Goal: Task Accomplishment & Management: Complete application form

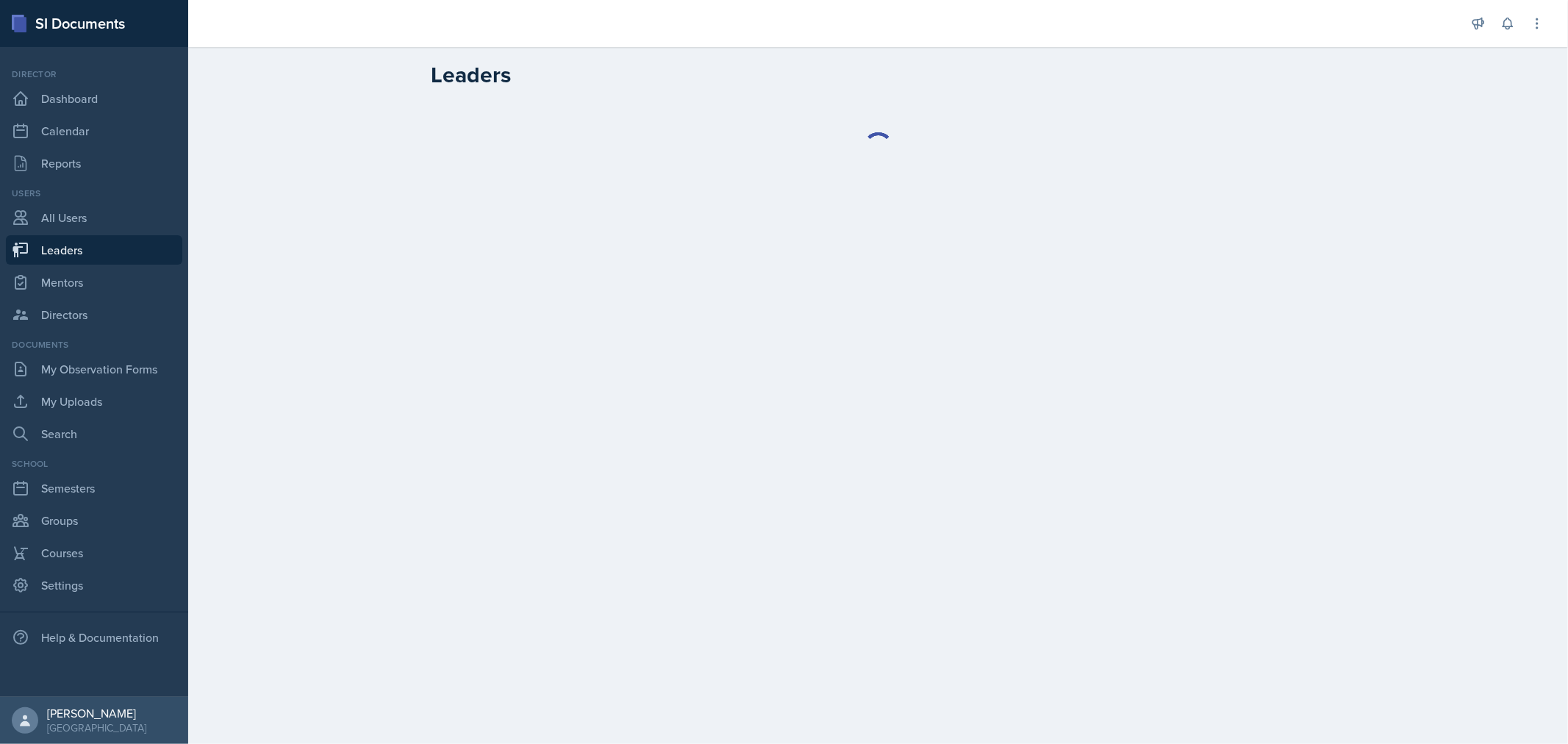
select select "0924c876-6fa7-4296-b593-7db6428ef465"
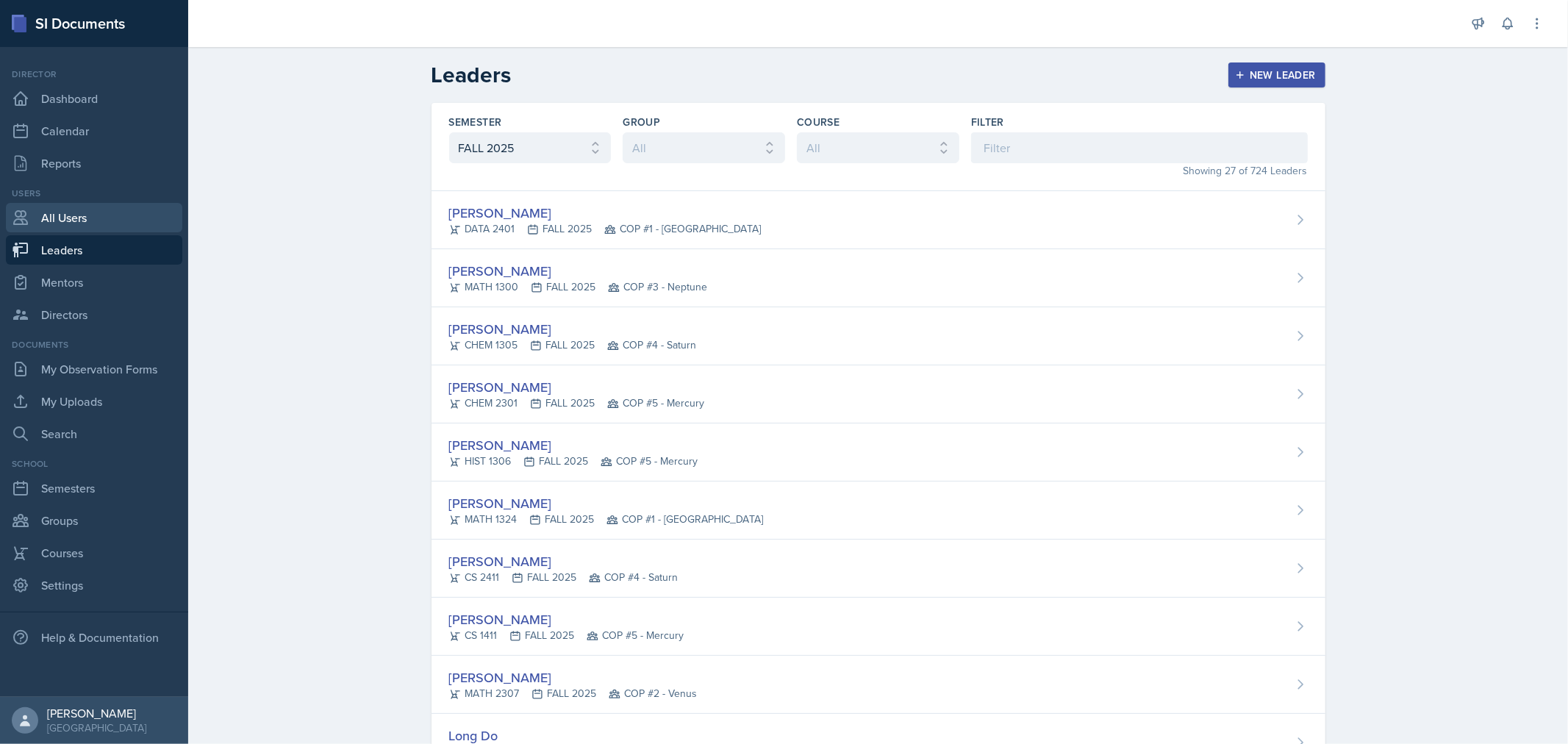
click at [66, 224] on link "All Users" at bounding box center [94, 217] width 176 height 29
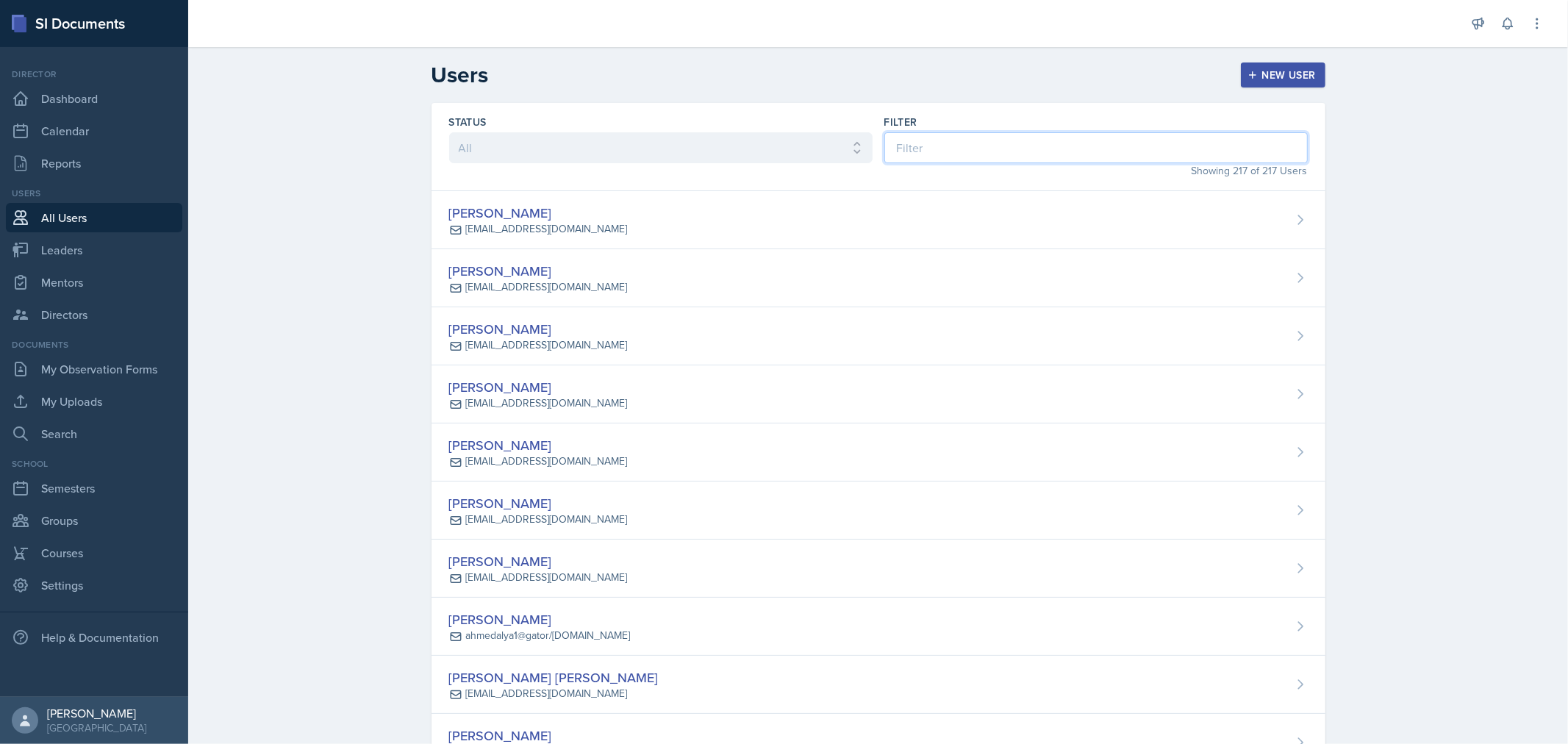
click at [993, 151] on input at bounding box center [1096, 148] width 424 height 31
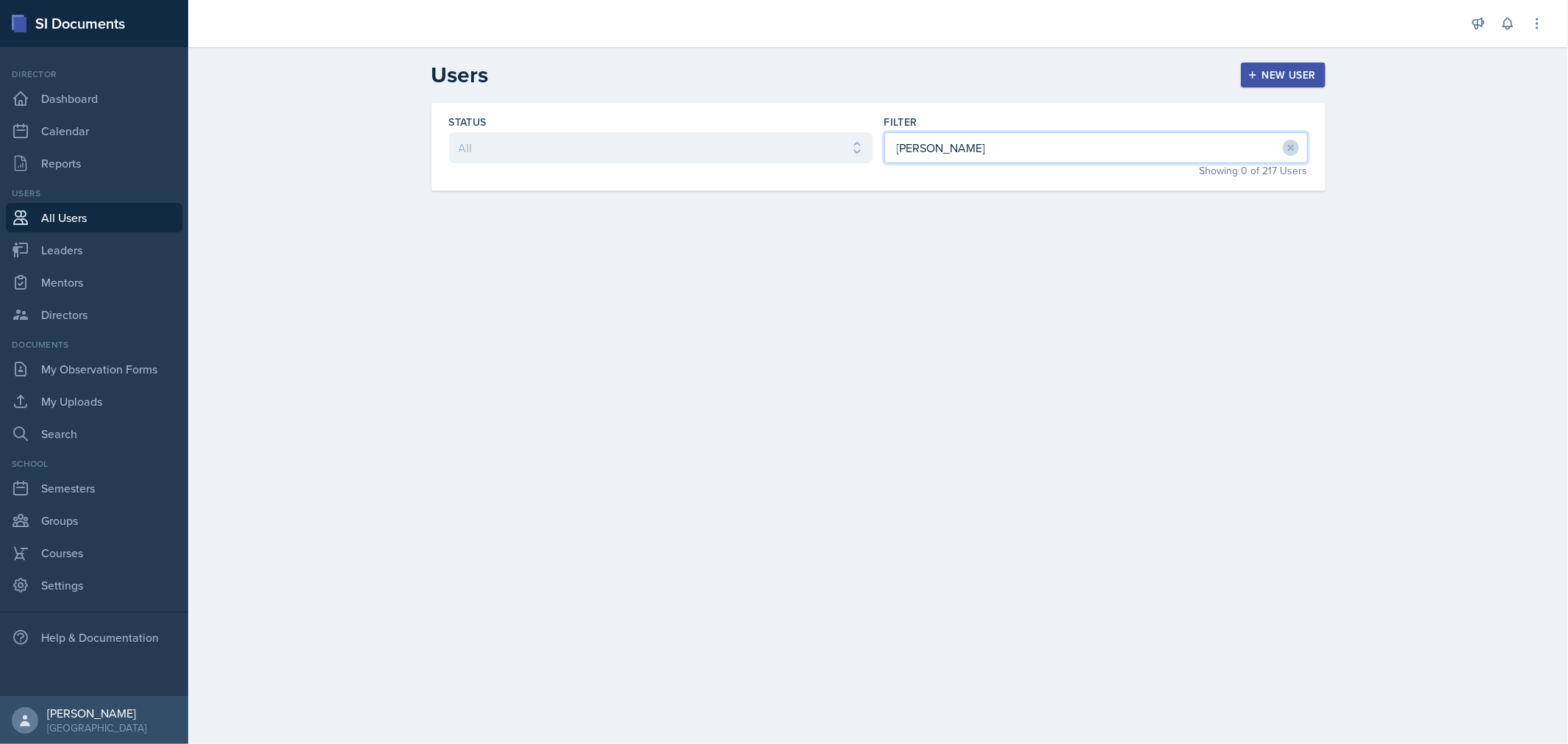
type input "[PERSON_NAME]"
click at [1270, 72] on div "New User" at bounding box center [1283, 75] width 65 height 12
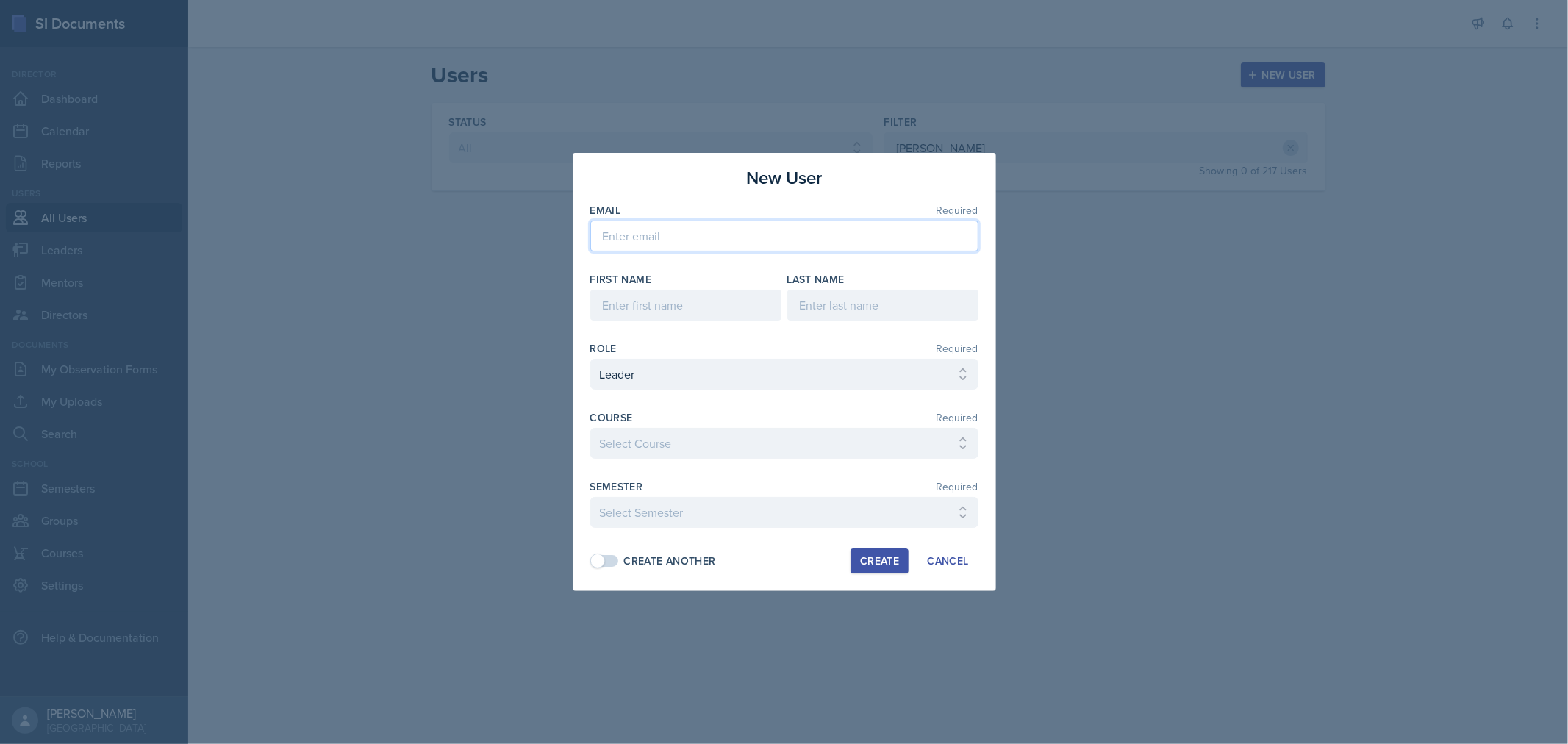
click at [759, 229] on input "email" at bounding box center [784, 236] width 388 height 31
paste input "[EMAIL_ADDRESS][DOMAIN_NAME]"
type input "[EMAIL_ADDRESS][DOMAIN_NAME]"
click at [679, 296] on input at bounding box center [685, 305] width 191 height 31
type input "[PERSON_NAME]"
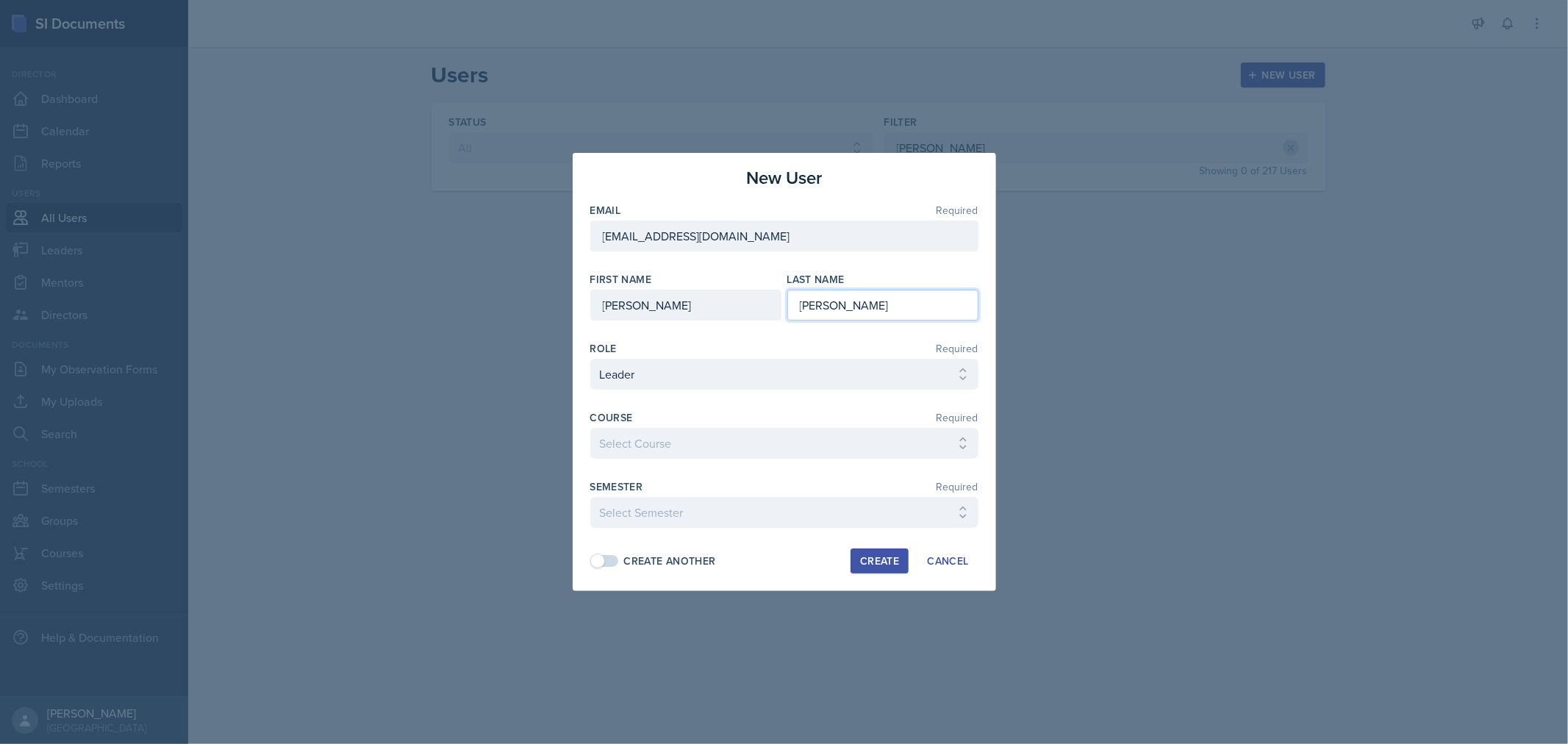
type input "[PERSON_NAME]"
click at [692, 441] on select "Select Course ACC 2301 ART 1301 ART 1302 ART 1310 BIOL 1301 BIOL 1302 BIOL 1310…" at bounding box center [784, 443] width 388 height 31
select select "1b153960-5e02-4d12-a3c1-dc3c7ba99847"
click at [590, 428] on select "Select Course ACC 2301 ART 1301 ART 1302 ART 1310 BIOL 1301 BIOL 1302 BIOL 1310…" at bounding box center [784, 443] width 388 height 31
click at [794, 523] on select "Select Semester FALL 2025 Summer II 2025 Summer I 2025 Spring 2025 Fall 2024 Su…" at bounding box center [784, 512] width 388 height 31
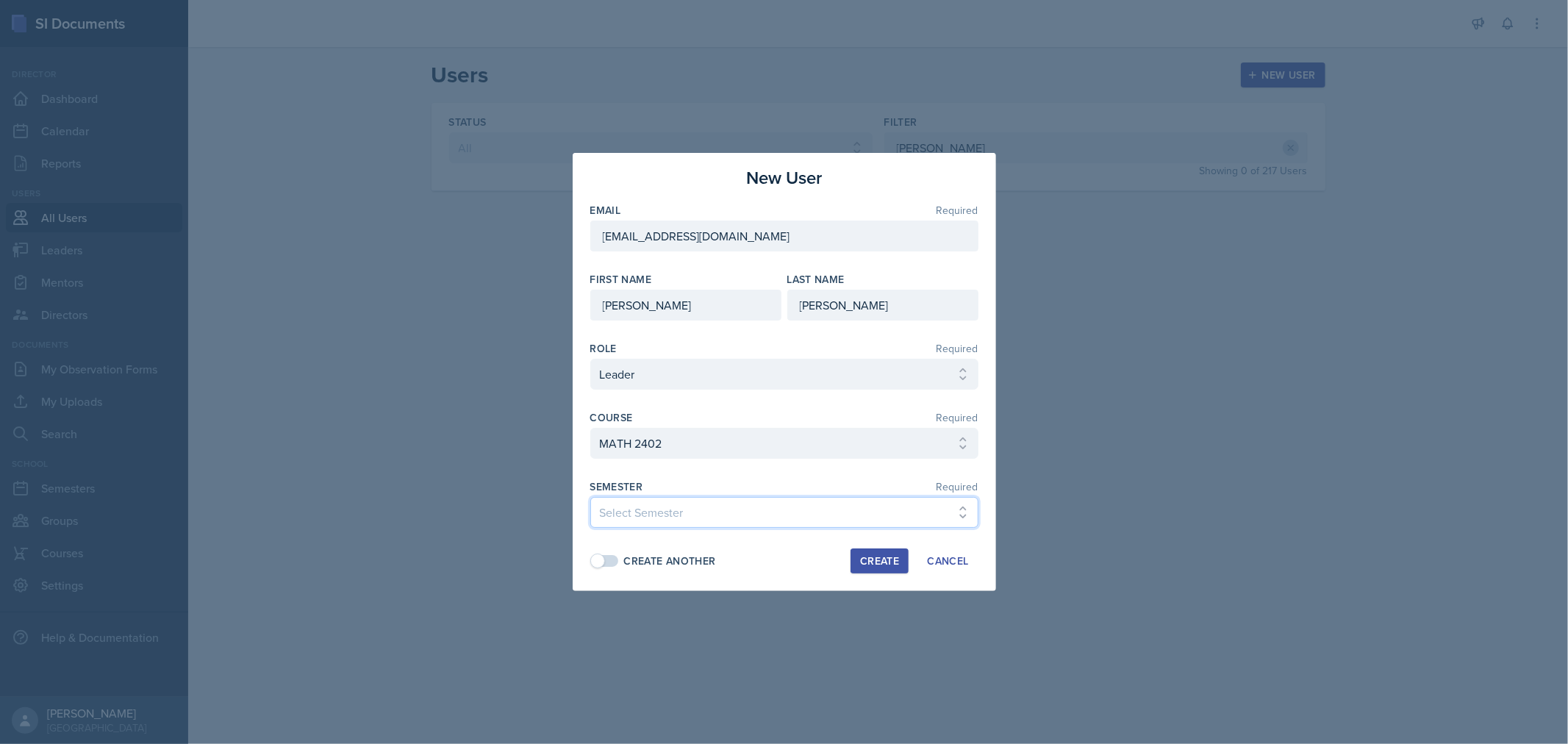
select select "0924c876-6fa7-4296-b593-7db6428ef465"
click at [590, 497] on select "Select Semester FALL 2025 Summer II 2025 Summer I 2025 Spring 2025 Fall 2024 Su…" at bounding box center [784, 512] width 388 height 31
click at [880, 557] on div "Create" at bounding box center [880, 561] width 39 height 12
select select
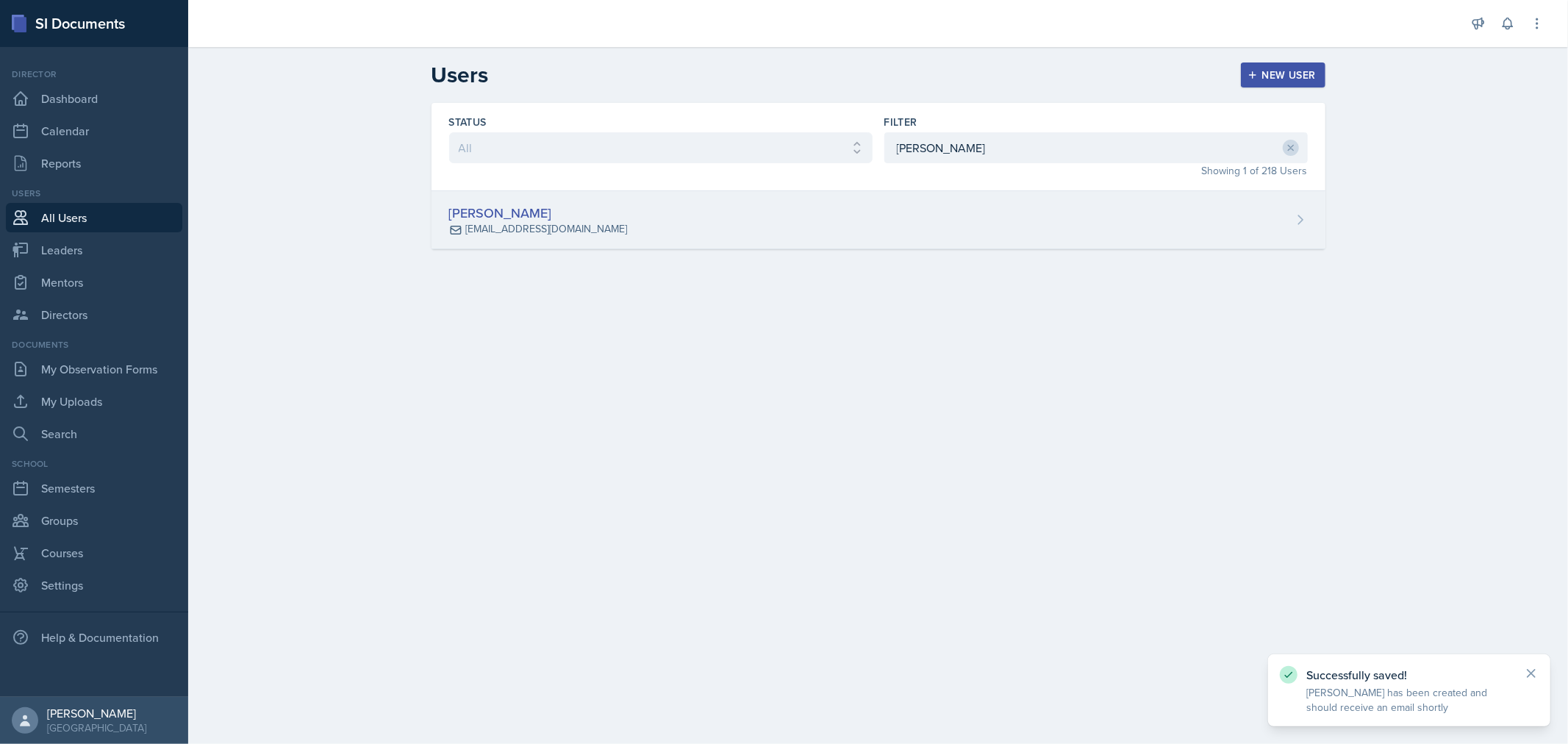
click at [1143, 225] on div "[PERSON_NAME] [EMAIL_ADDRESS][DOMAIN_NAME]" at bounding box center [878, 220] width 894 height 58
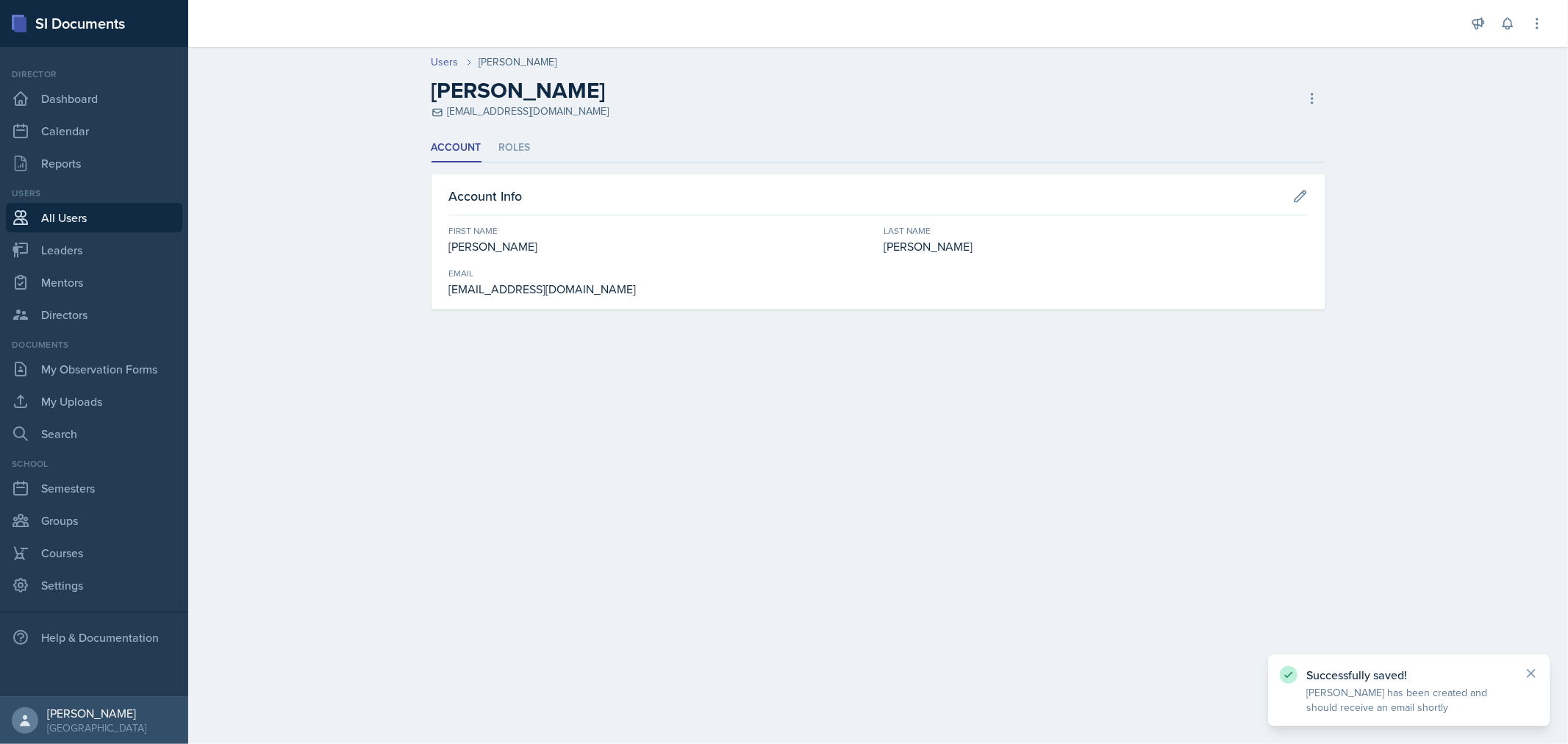
click at [496, 149] on ul "Account Roles" at bounding box center [878, 148] width 894 height 29
click at [513, 148] on li "Roles" at bounding box center [515, 148] width 32 height 29
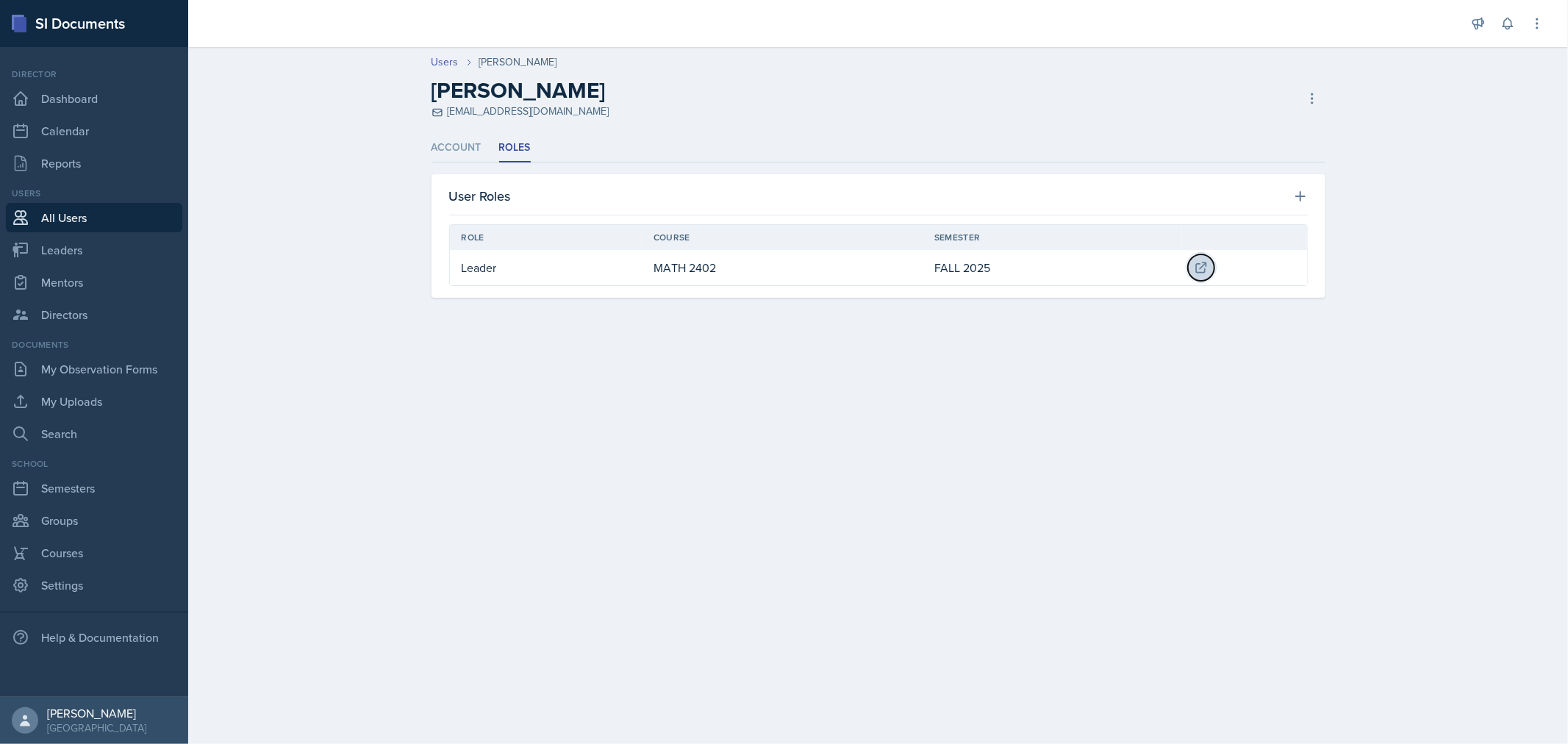
click at [1199, 268] on icon at bounding box center [1201, 267] width 15 height 15
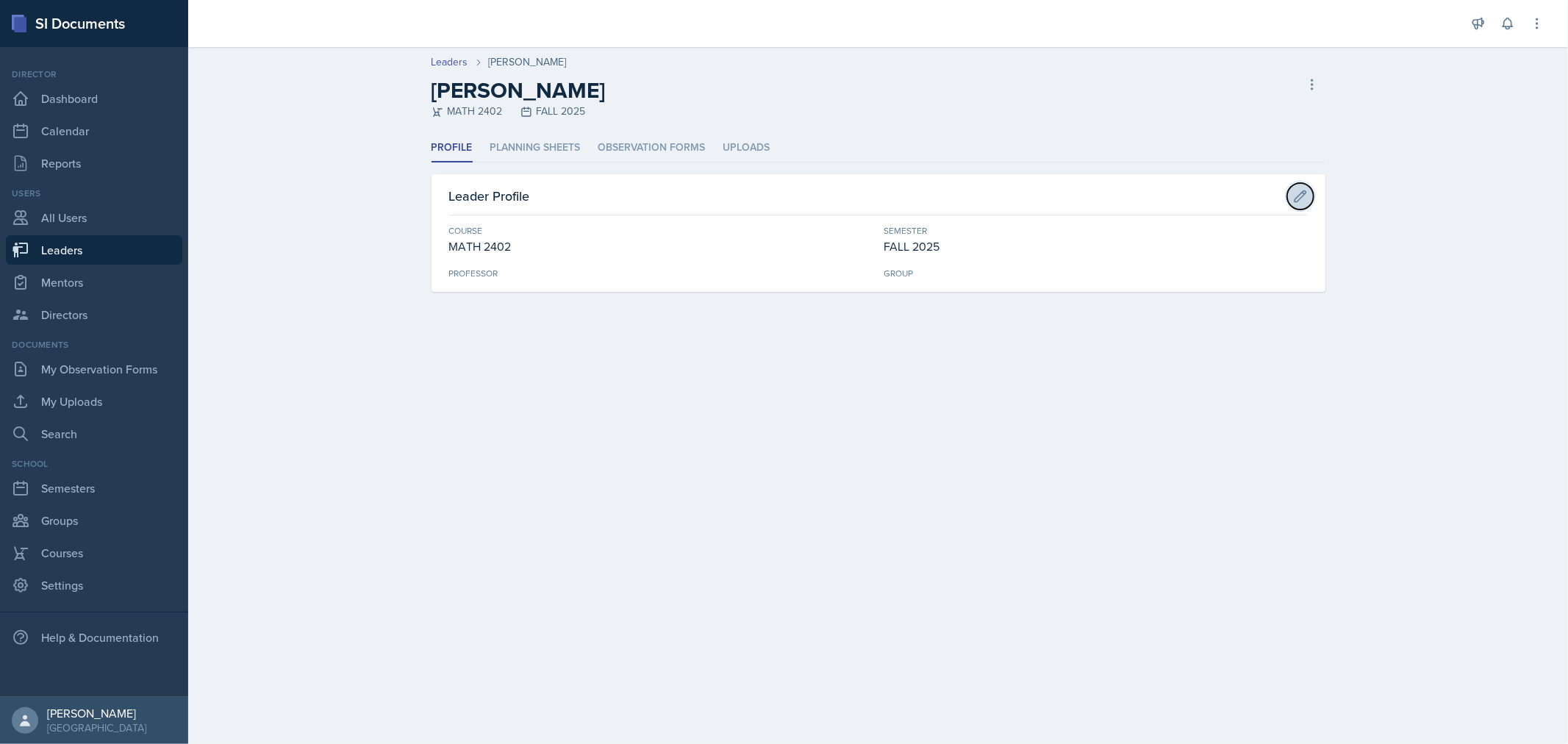
click at [1302, 196] on icon at bounding box center [1301, 196] width 15 height 15
select select "1b153960-5e02-4d12-a3c1-dc3c7ba99847"
select select "0924c876-6fa7-4296-b593-7db6428ef465"
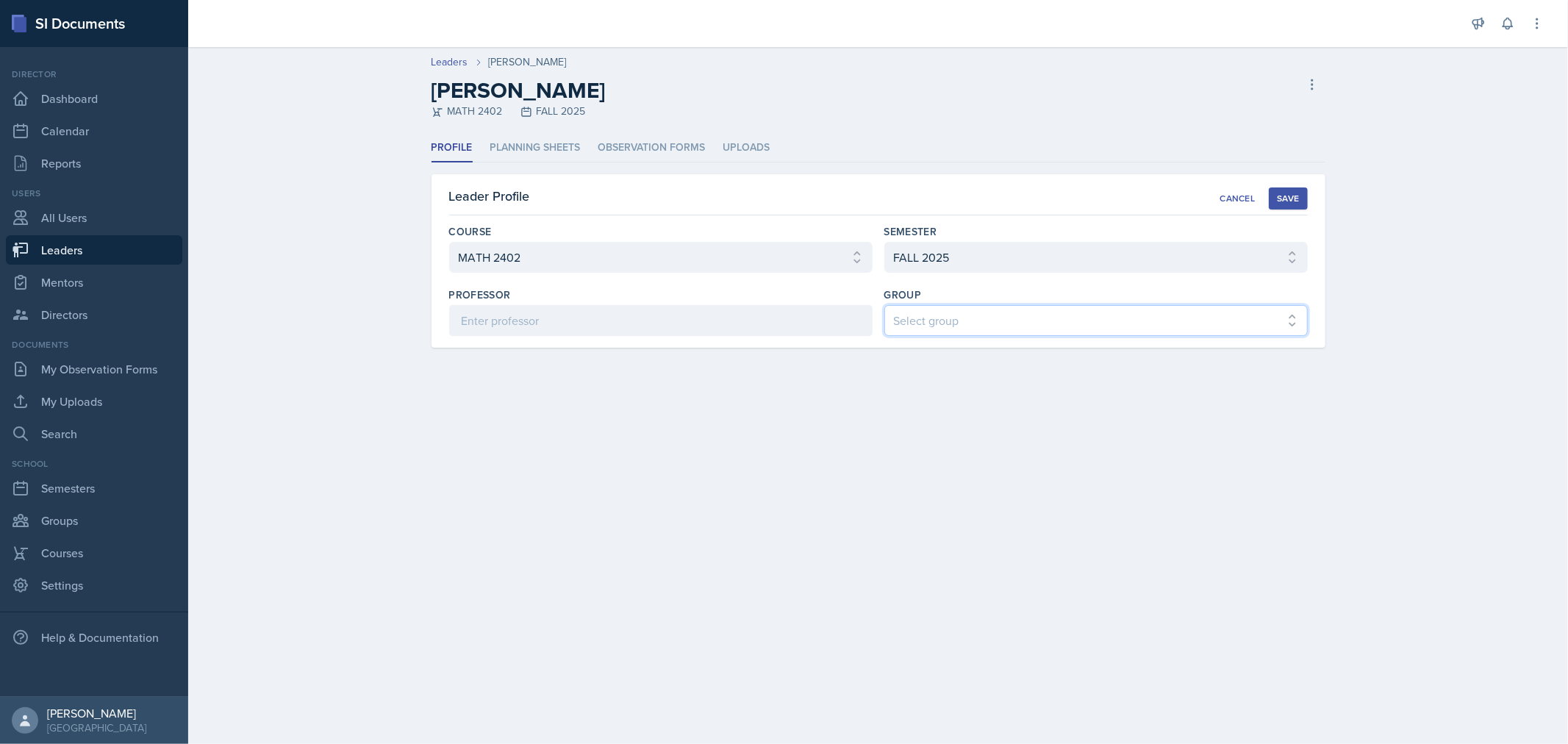
click at [1240, 329] on select "Select group COP #1 - Mars COP #2 - Venus COP #3 - Neptune COP #4 - Saturn COP …" at bounding box center [1096, 320] width 424 height 31
select select "7789988c-771d-4a10-9d64-ee6bc91581f2"
click at [884, 305] on select "Select group COP #1 - Mars COP #2 - Venus COP #3 - Neptune COP #4 - Saturn COP …" at bounding box center [1096, 320] width 424 height 31
click at [1287, 196] on div "Save" at bounding box center [1288, 198] width 22 height 12
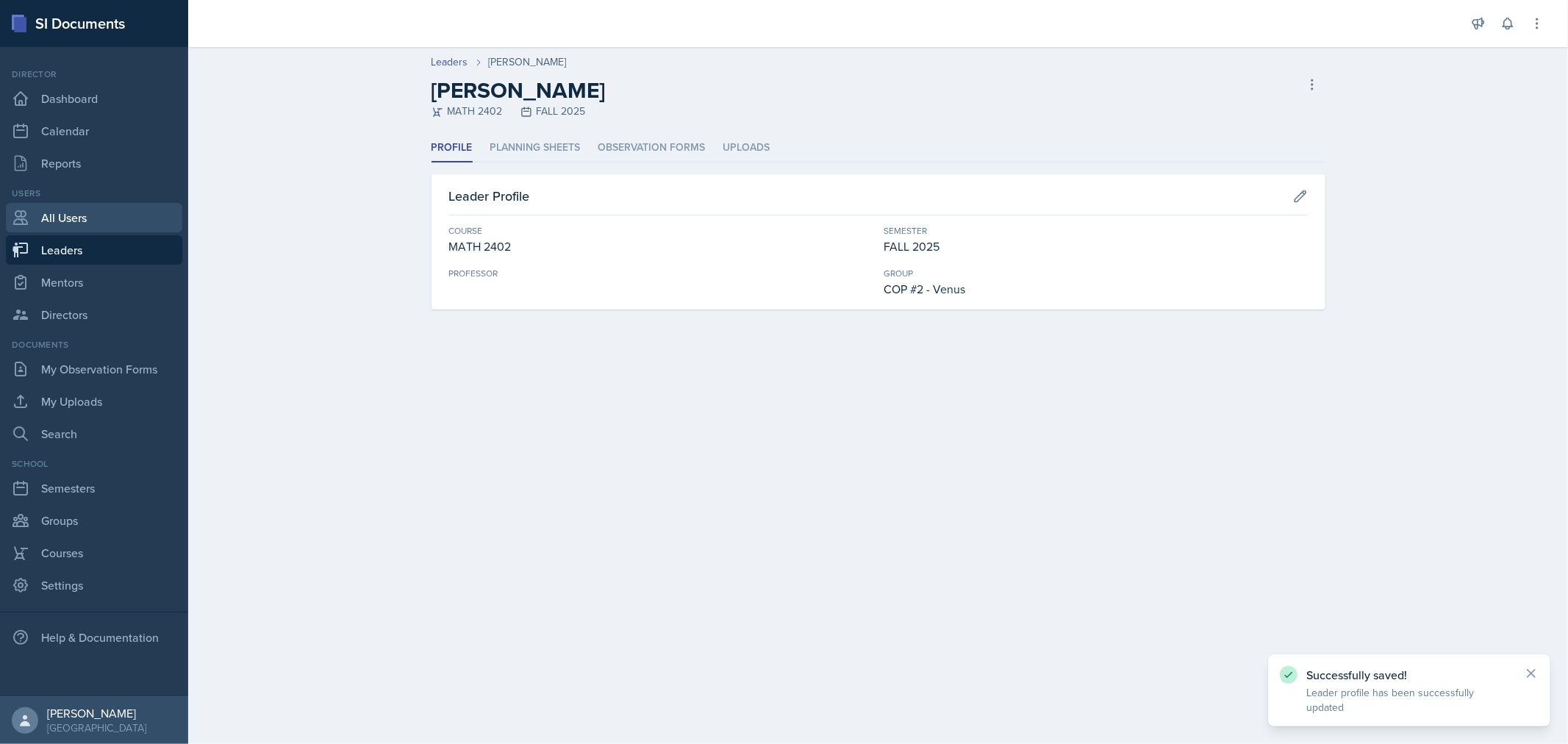
click at [75, 225] on link "All Users" at bounding box center [94, 217] width 176 height 29
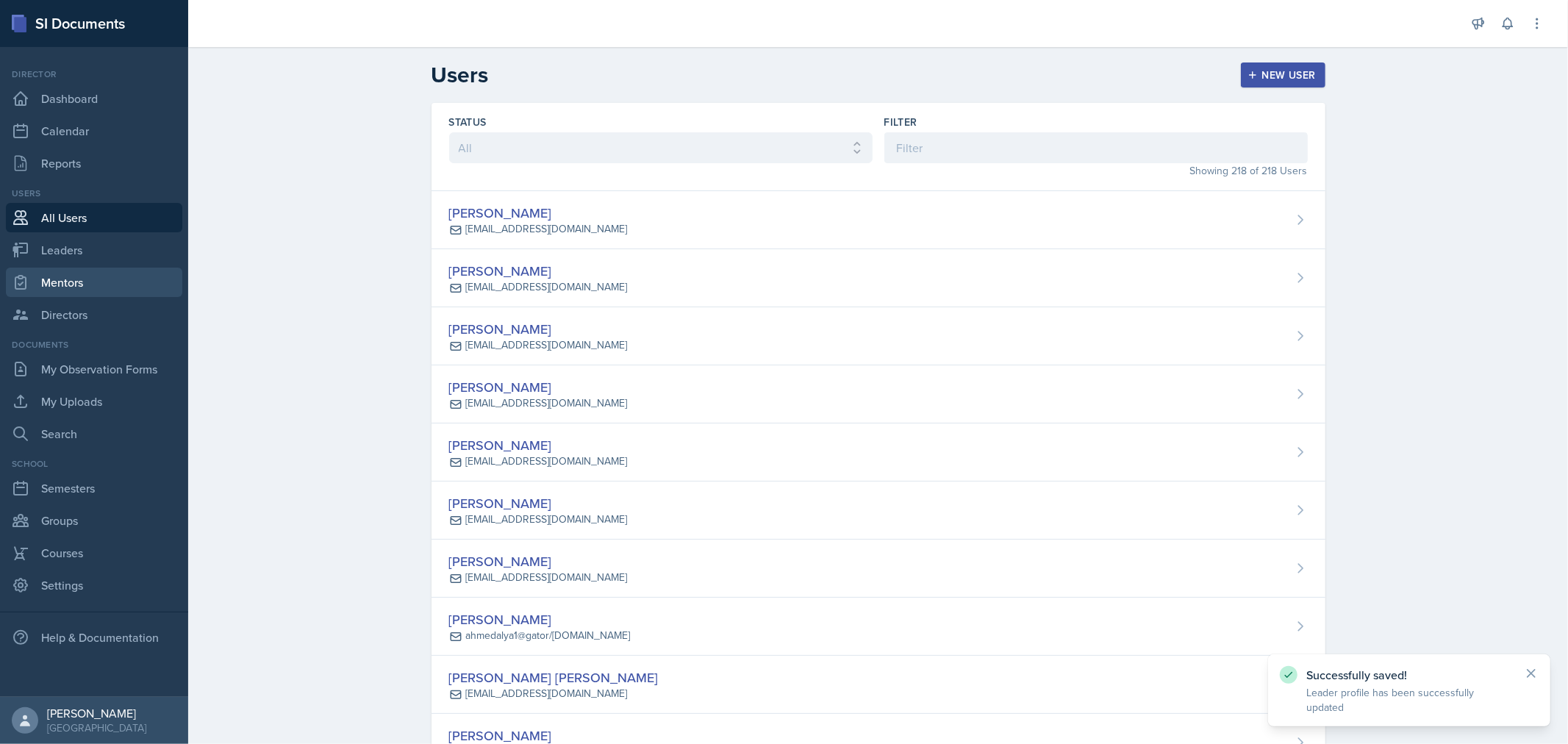
click at [70, 277] on link "Mentors" at bounding box center [94, 282] width 176 height 29
select select "0924c876-6fa7-4296-b593-7db6428ef465"
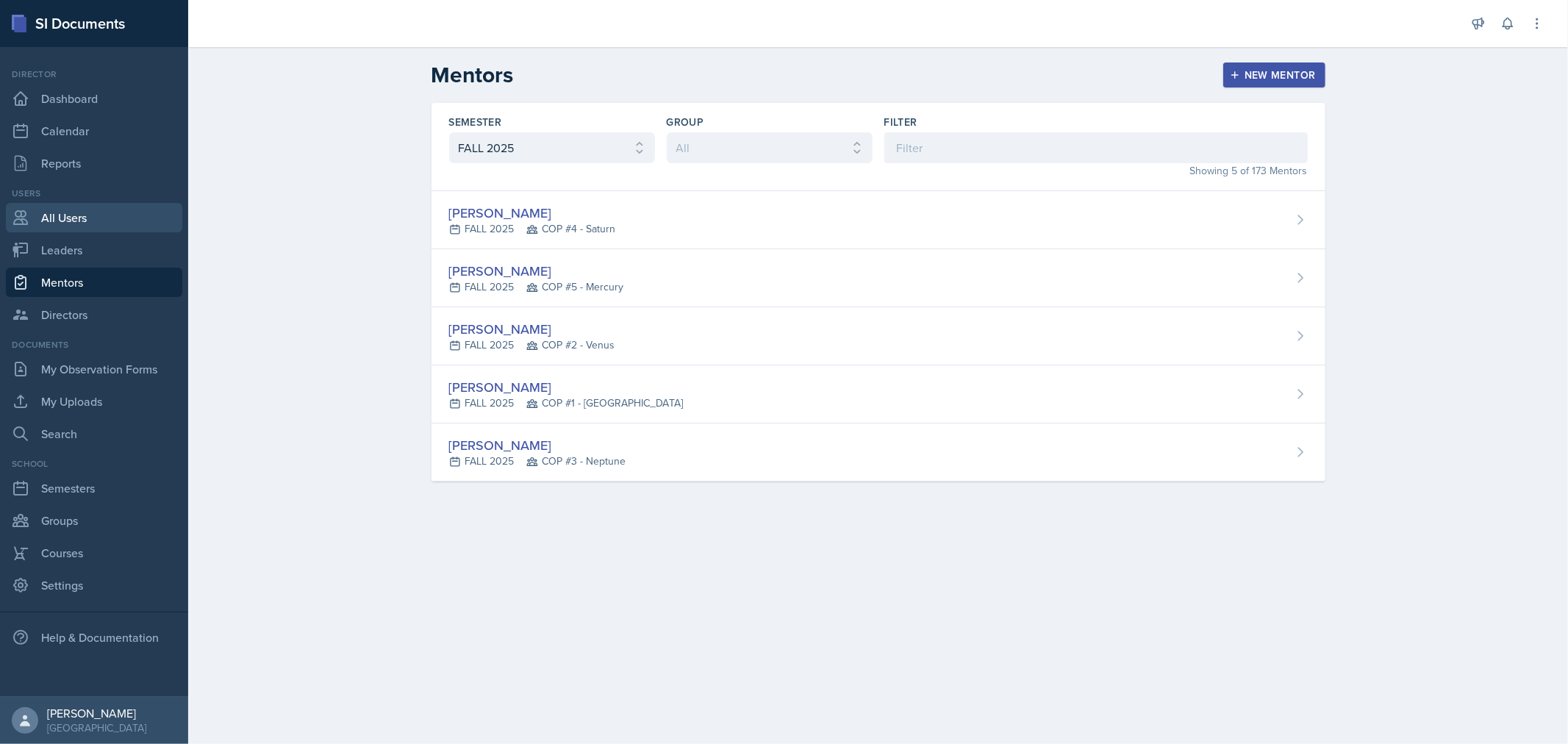
click at [53, 221] on link "All Users" at bounding box center [94, 217] width 176 height 29
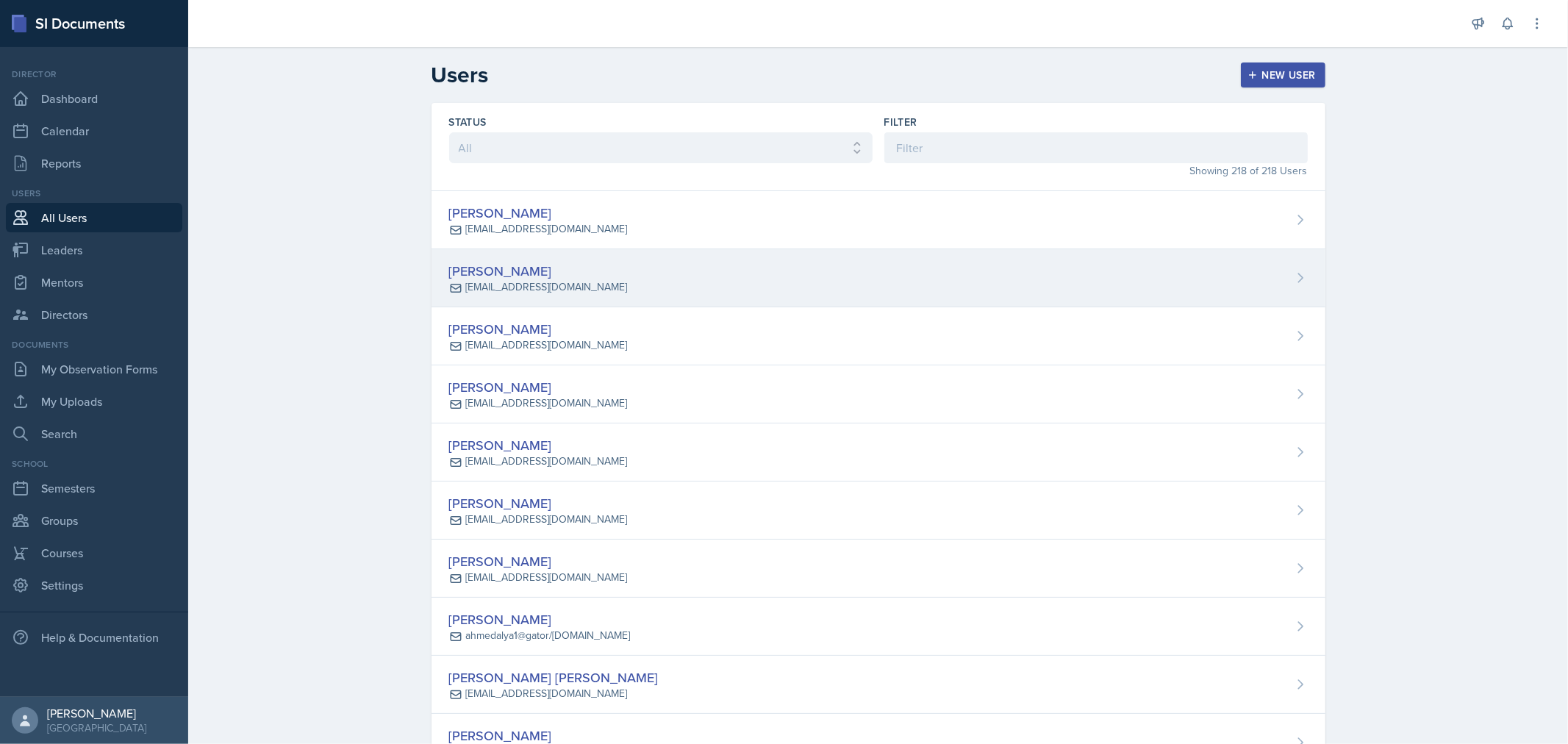
click at [1264, 280] on div "[PERSON_NAME] [EMAIL_ADDRESS][DOMAIN_NAME]" at bounding box center [878, 278] width 894 height 58
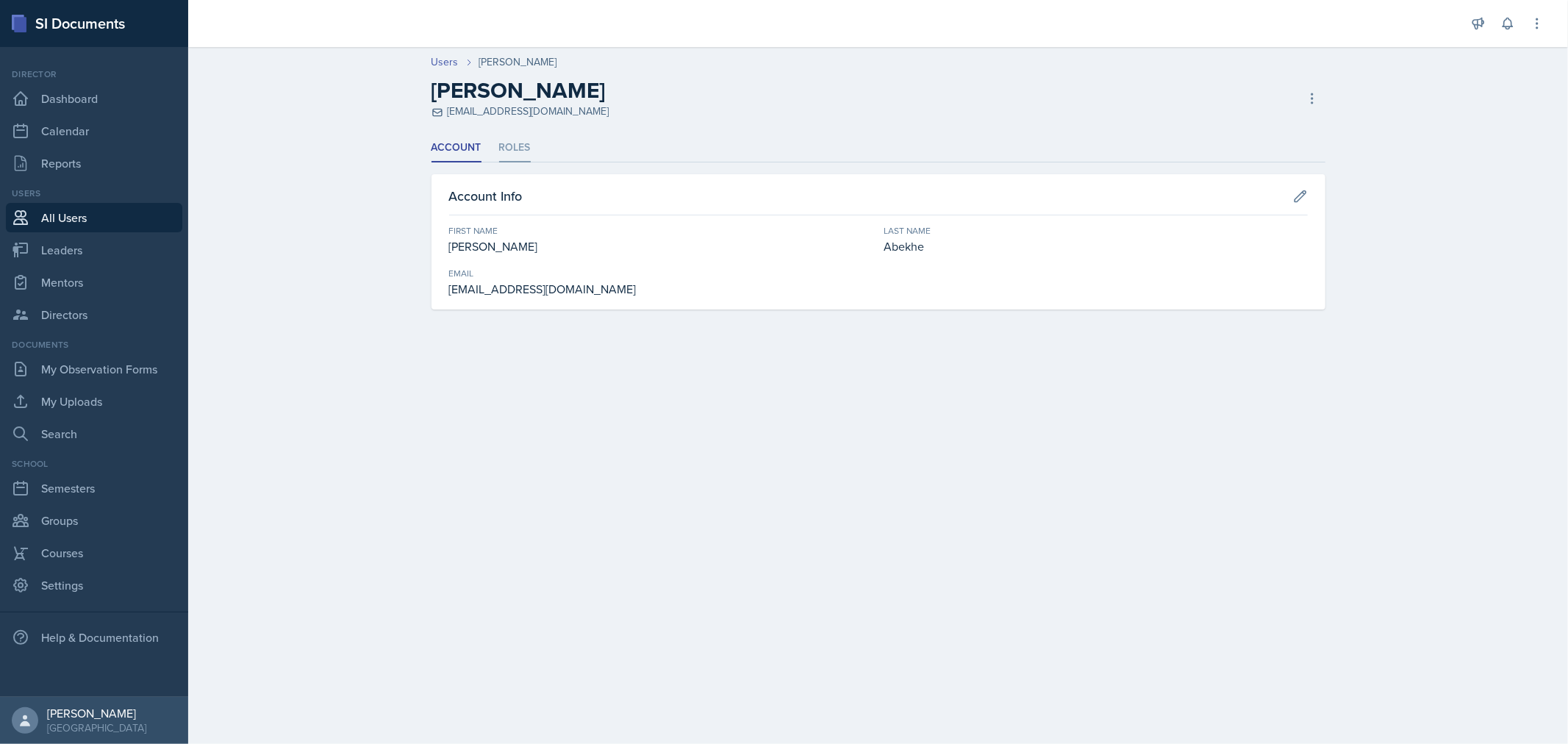
click at [517, 153] on li "Roles" at bounding box center [515, 148] width 32 height 29
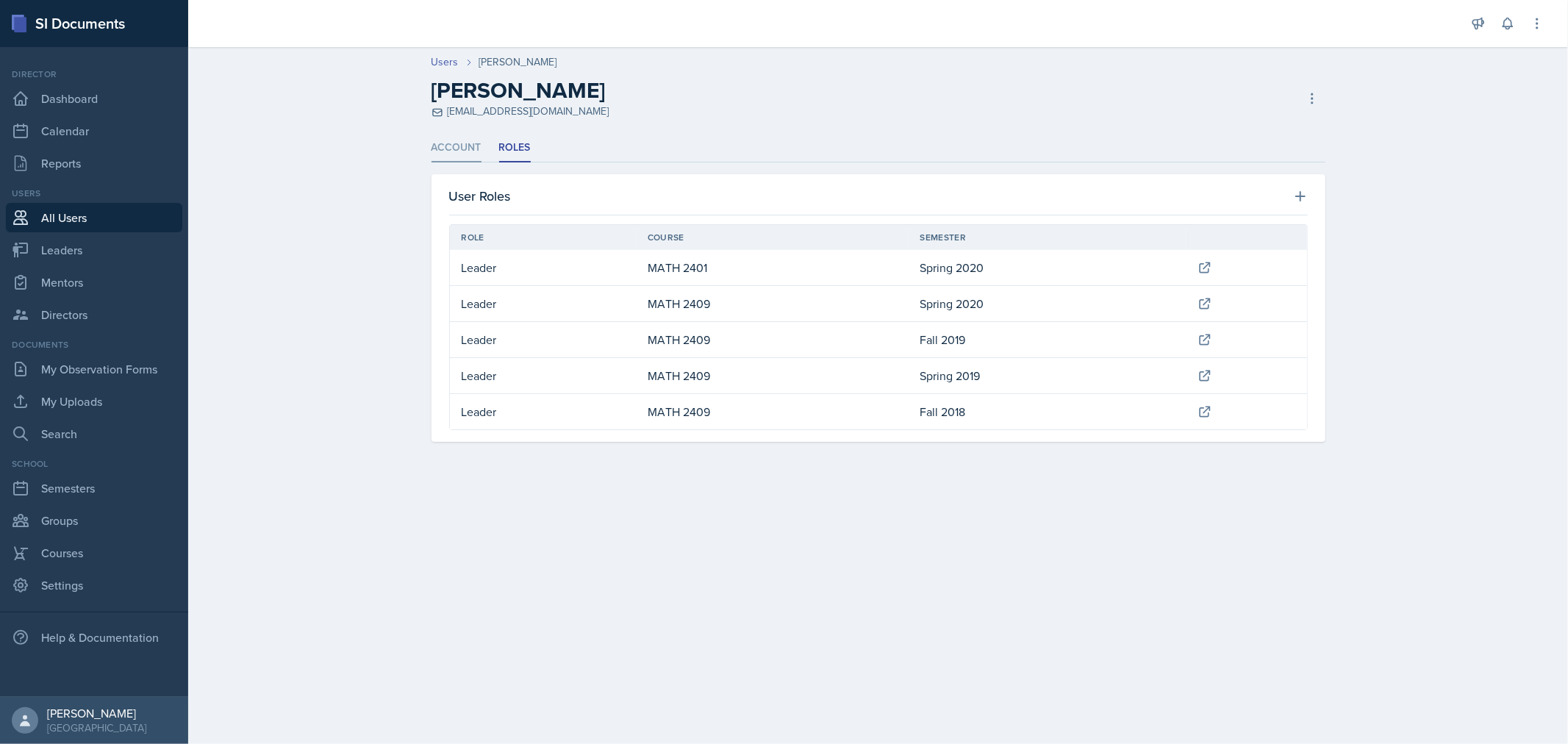
click at [460, 148] on li "Account" at bounding box center [456, 148] width 50 height 29
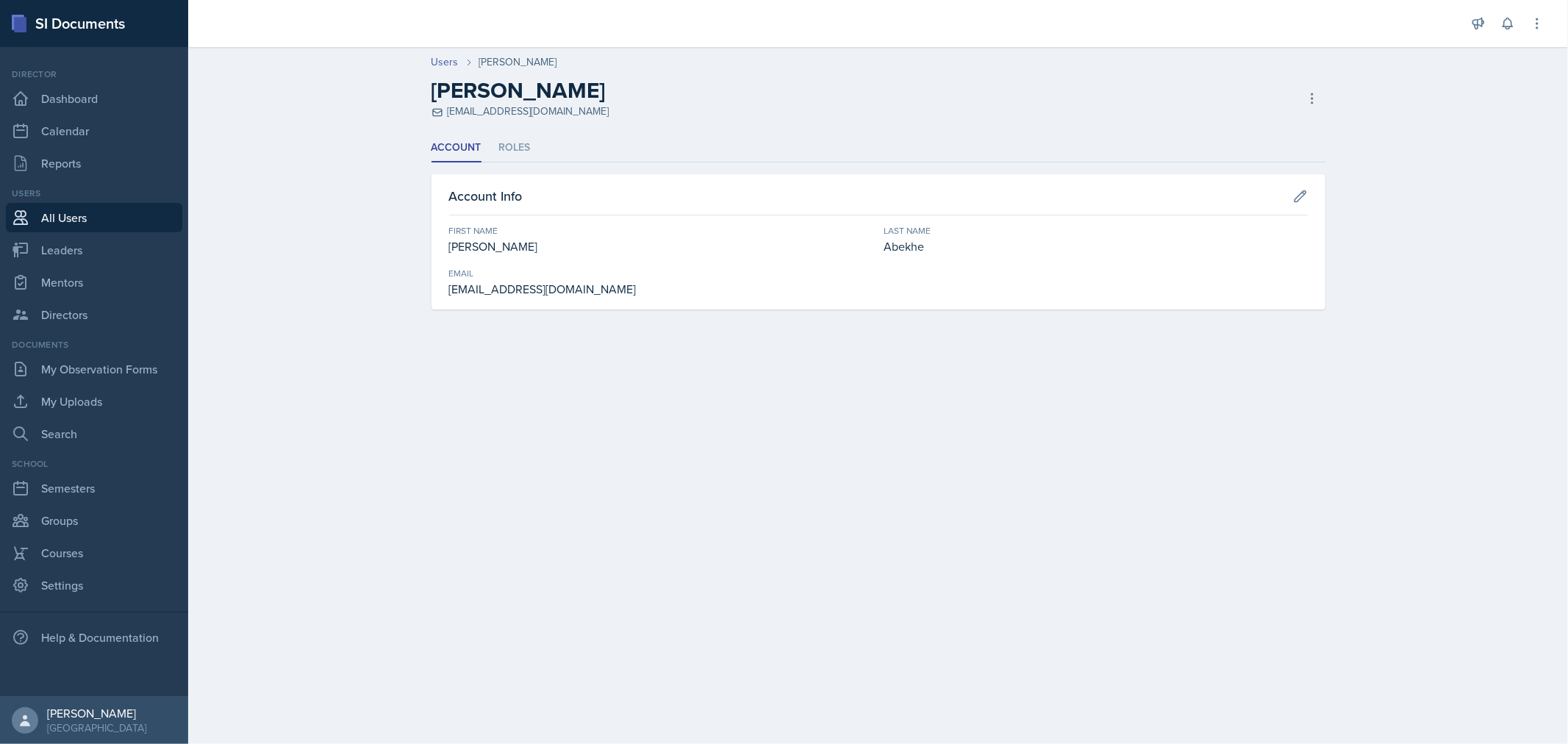
click at [79, 217] on link "All Users" at bounding box center [94, 217] width 176 height 29
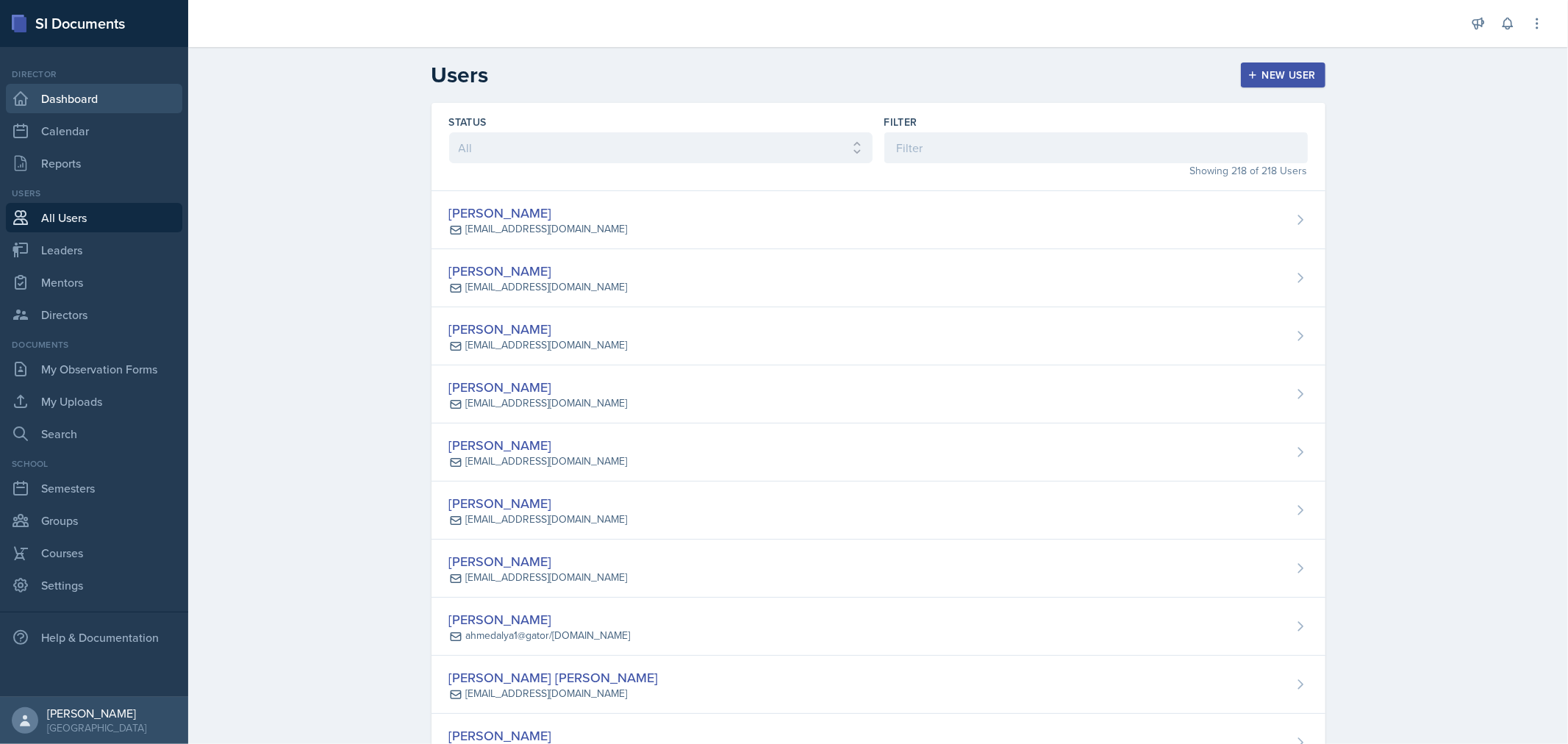
click at [74, 101] on link "Dashboard" at bounding box center [94, 98] width 176 height 29
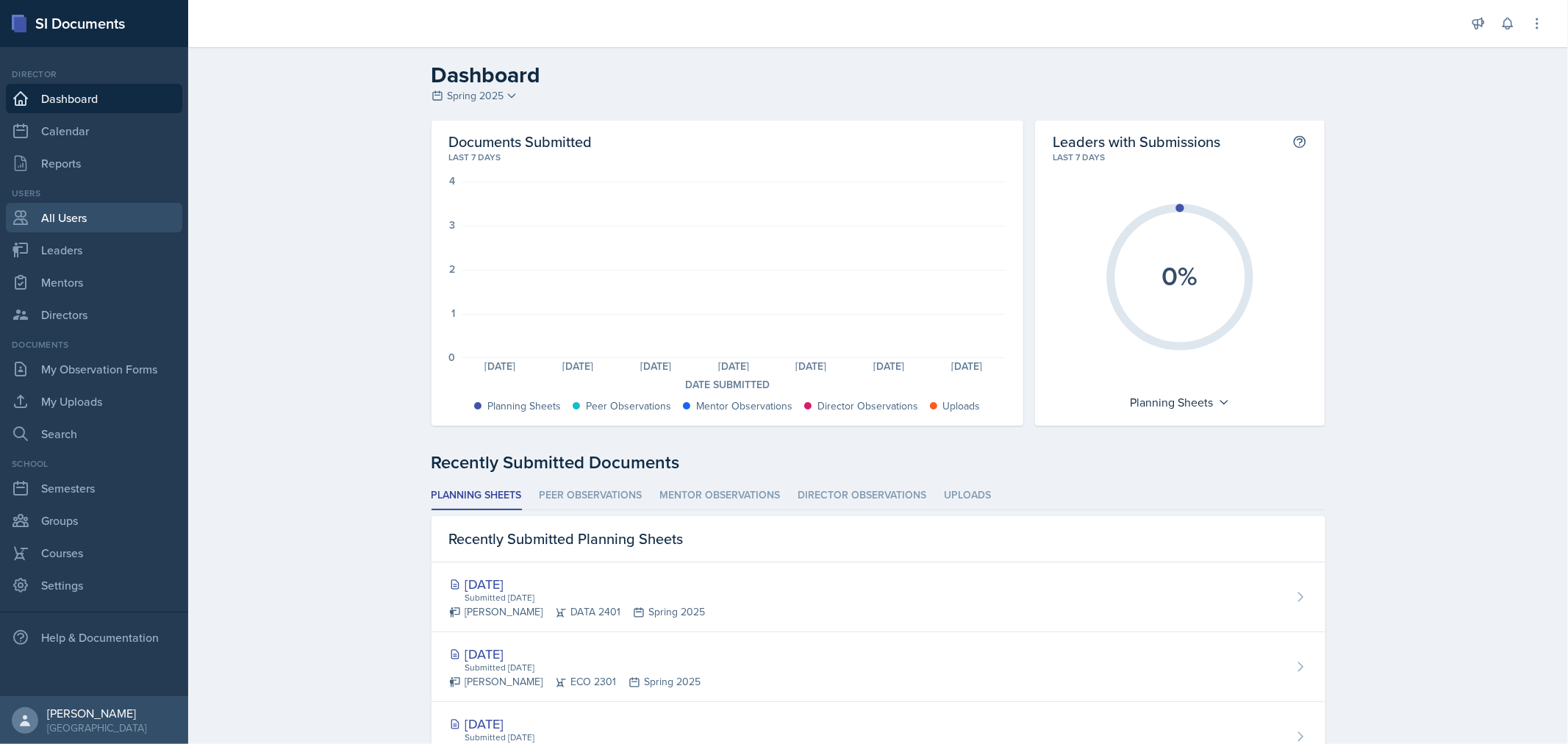
click at [101, 205] on link "All Users" at bounding box center [94, 217] width 176 height 29
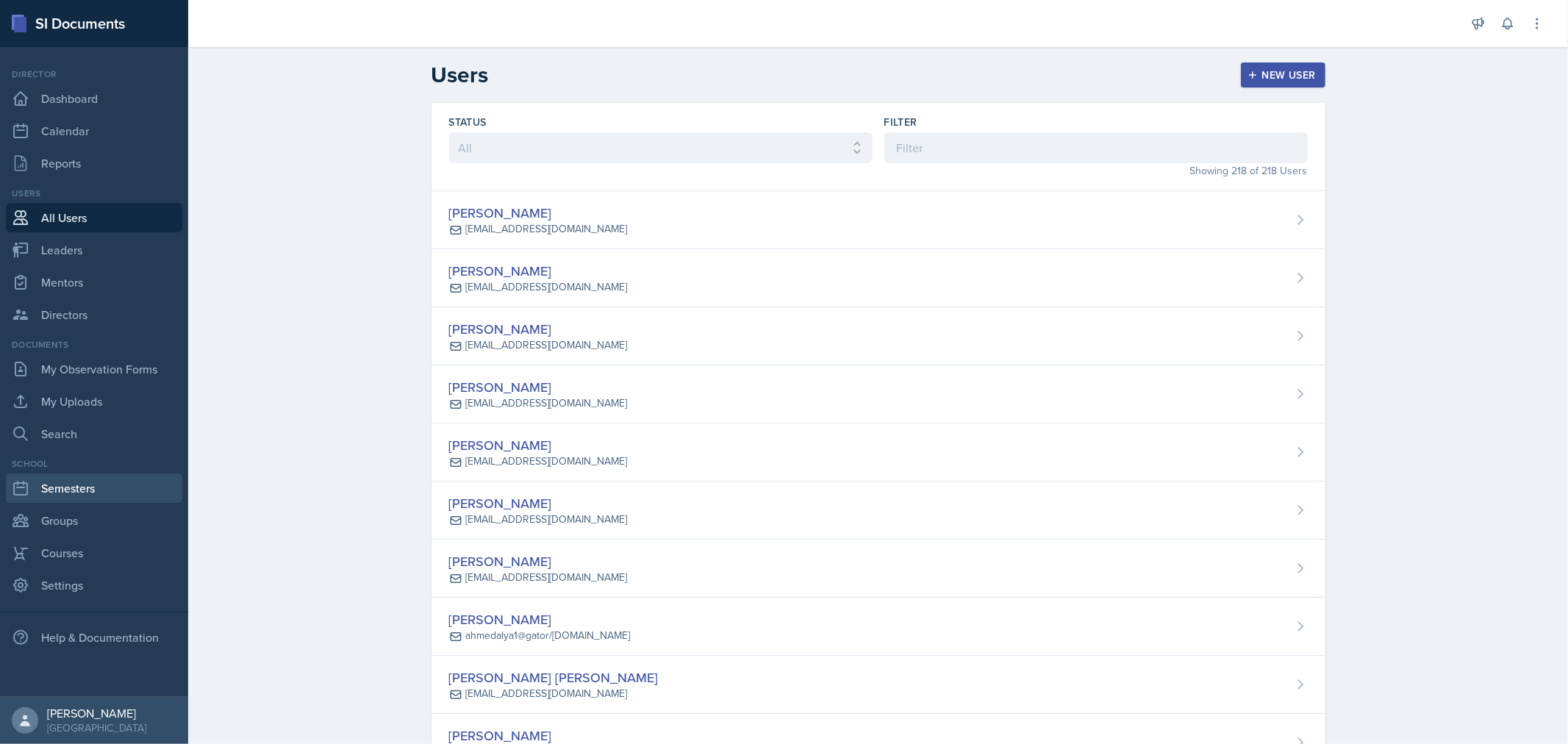
click at [90, 481] on link "Semesters" at bounding box center [94, 488] width 176 height 29
